Goal: Task Accomplishment & Management: Manage account settings

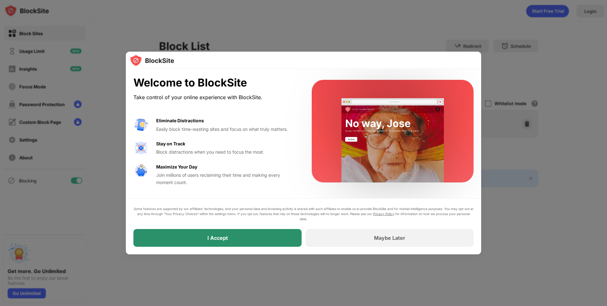
click at [254, 236] on div "I Accept" at bounding box center [217, 238] width 168 height 18
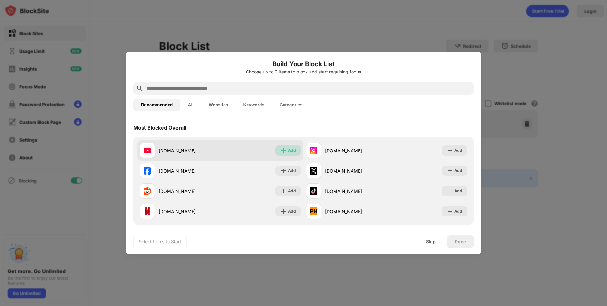
click at [290, 150] on div "Add" at bounding box center [292, 150] width 8 height 6
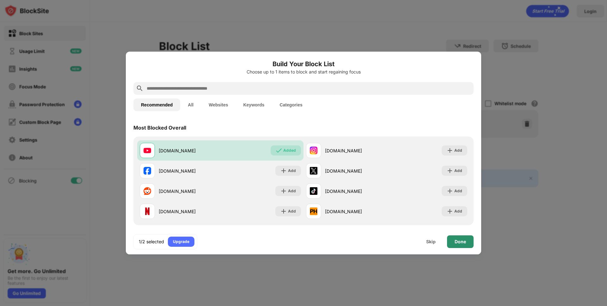
click at [462, 240] on div "Done" at bounding box center [460, 241] width 11 height 5
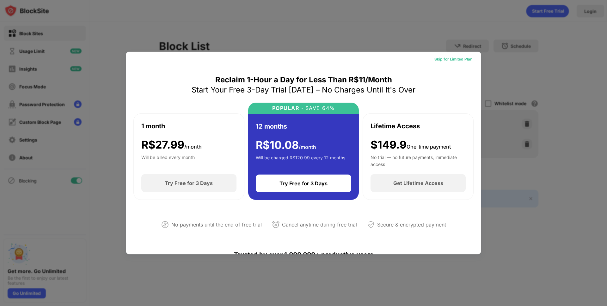
click at [445, 59] on div "Skip for Limited Plan" at bounding box center [454, 59] width 38 height 6
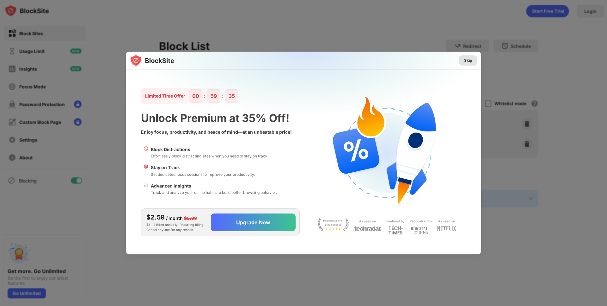
click at [467, 60] on div "Skip" at bounding box center [468, 60] width 8 height 6
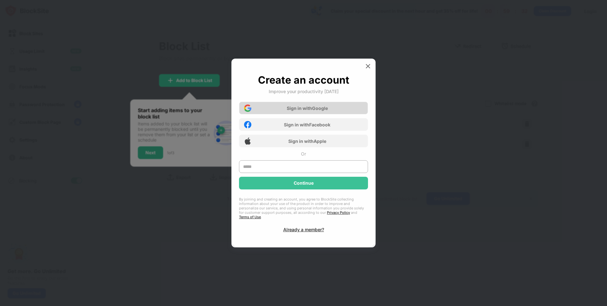
click at [316, 111] on div "Sign in with Google" at bounding box center [307, 107] width 41 height 5
click at [299, 163] on input "text" at bounding box center [303, 166] width 129 height 13
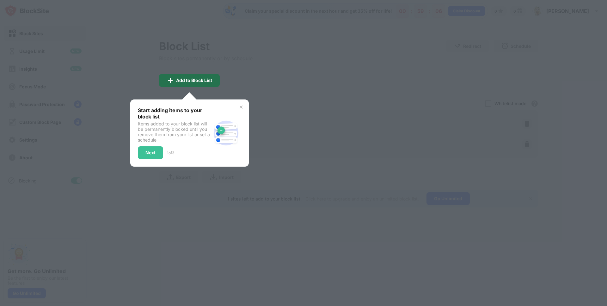
click at [200, 78] on div "Add to Block List" at bounding box center [194, 80] width 36 height 5
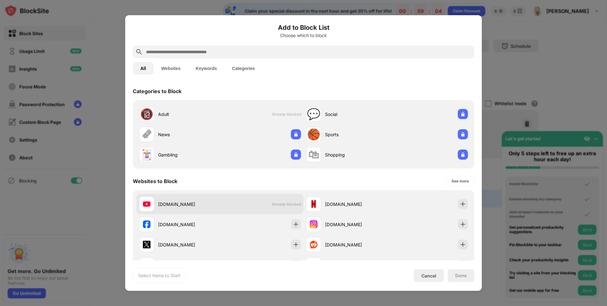
click at [174, 212] on div "[DOMAIN_NAME] Already blocked" at bounding box center [220, 204] width 167 height 20
click at [515, 67] on div at bounding box center [303, 153] width 607 height 306
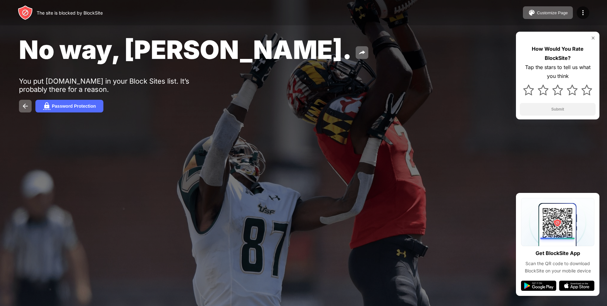
click at [92, 81] on div "You put youtube.com in your Block Sites list. It’s probably there for a reason." at bounding box center [116, 85] width 195 height 16
drag, startPoint x: 92, startPoint y: 81, endPoint x: 132, endPoint y: 85, distance: 40.0
click at [132, 85] on div "You put youtube.com in your Block Sites list. It’s probably there for a reason." at bounding box center [116, 85] width 195 height 16
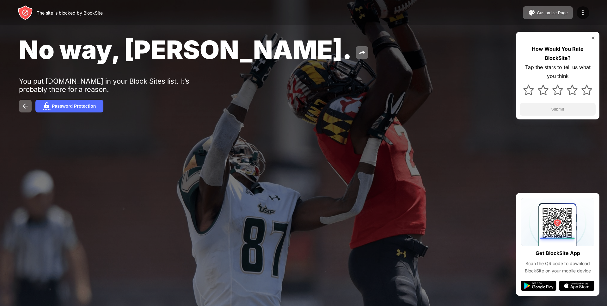
click at [487, 151] on div at bounding box center [303, 153] width 607 height 306
